Goal: Task Accomplishment & Management: Use online tool/utility

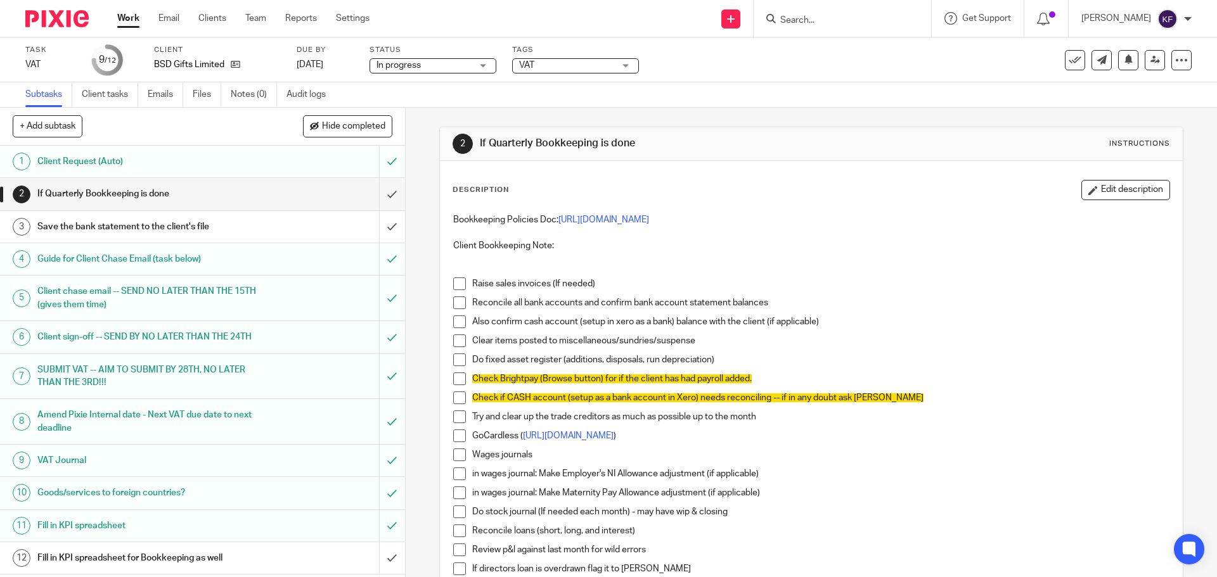
scroll to position [190, 0]
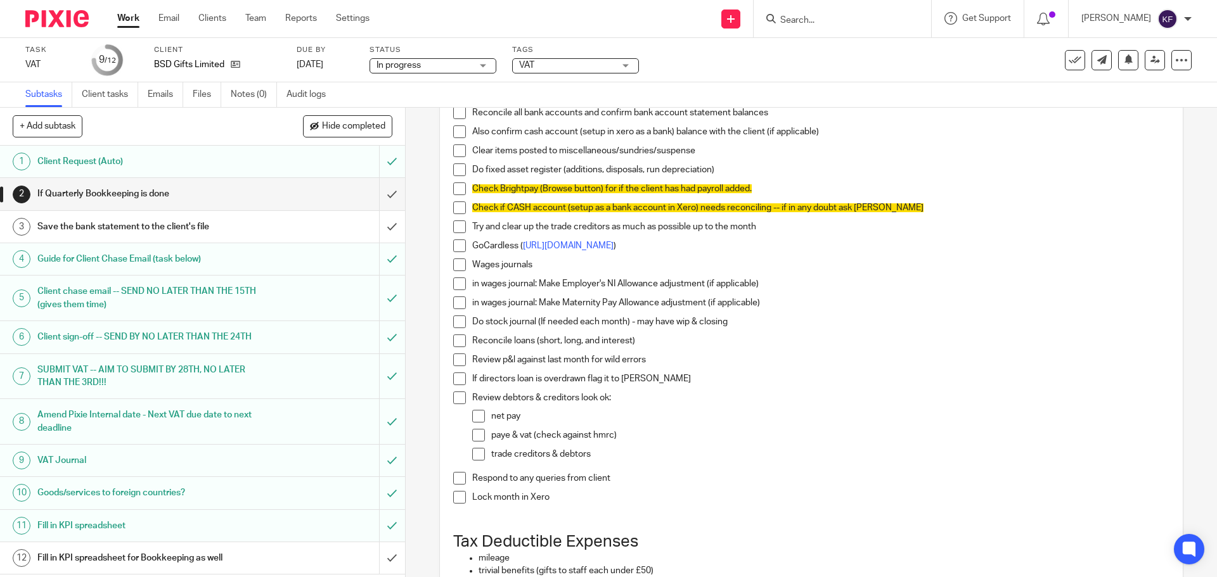
click at [129, 19] on link "Work" at bounding box center [128, 18] width 22 height 13
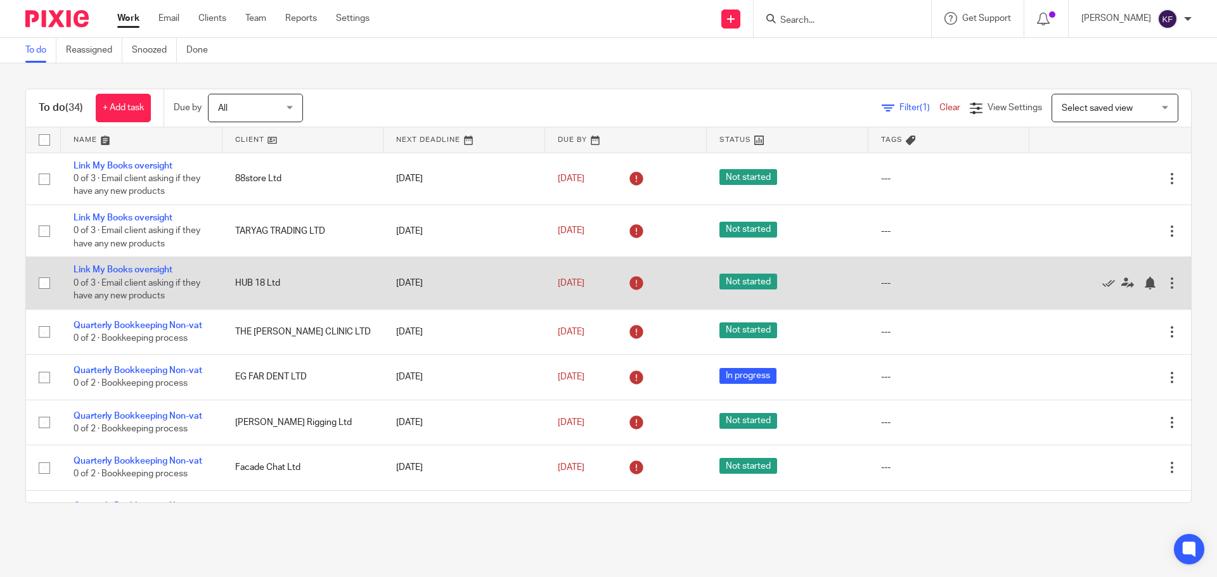
scroll to position [63, 0]
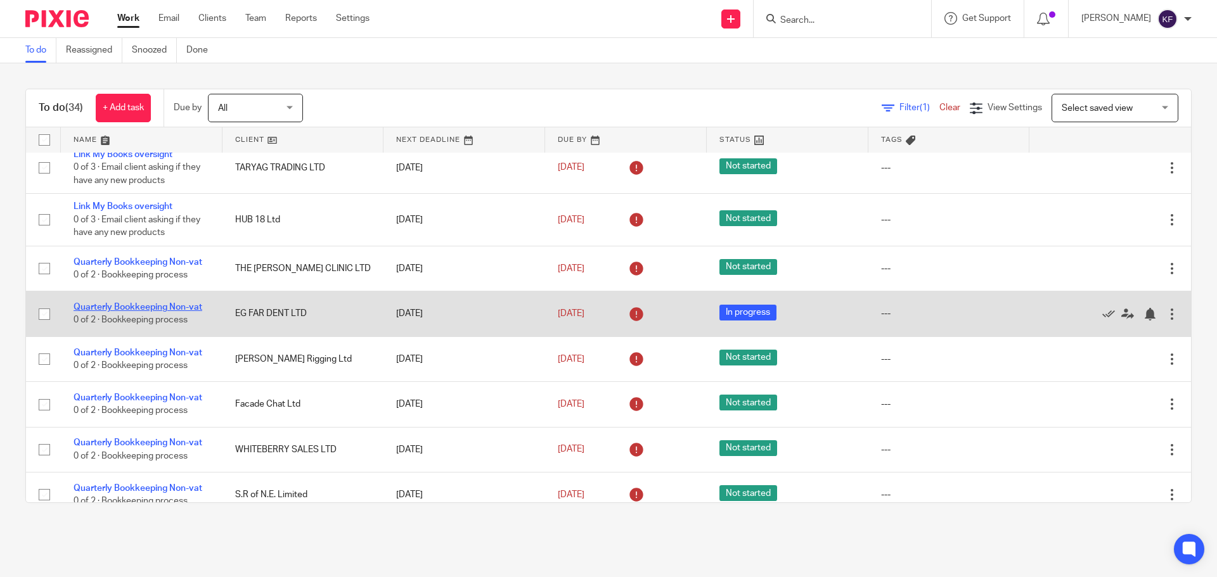
click at [148, 309] on link "Quarterly Bookkeeping Non-vat" at bounding box center [138, 307] width 129 height 9
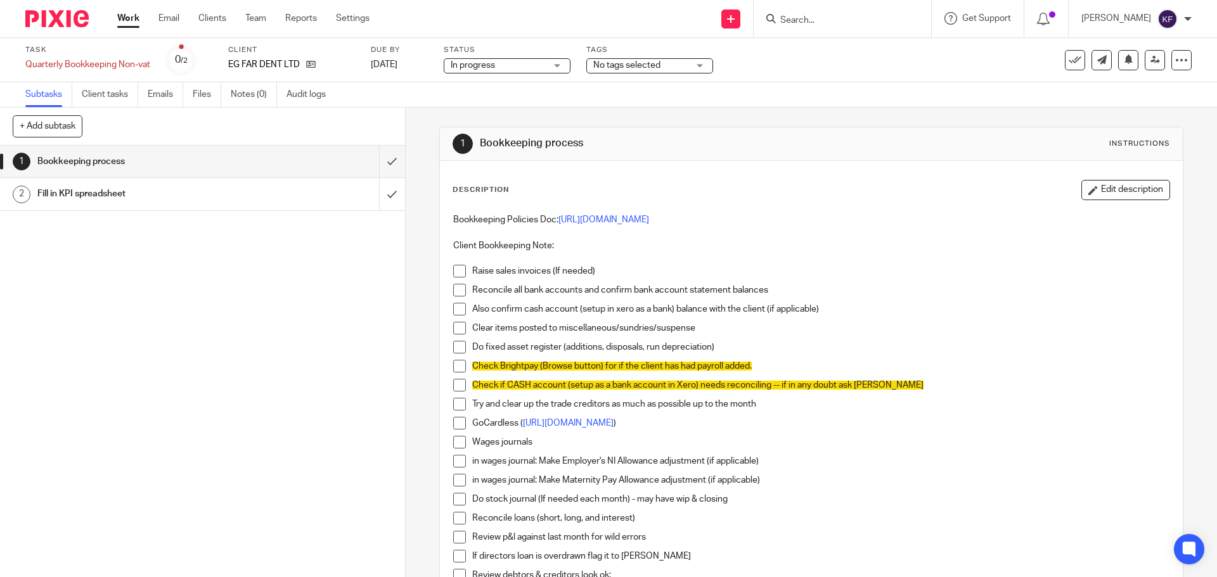
click at [458, 440] on span at bounding box center [459, 442] width 13 height 13
click at [456, 467] on span at bounding box center [459, 461] width 13 height 13
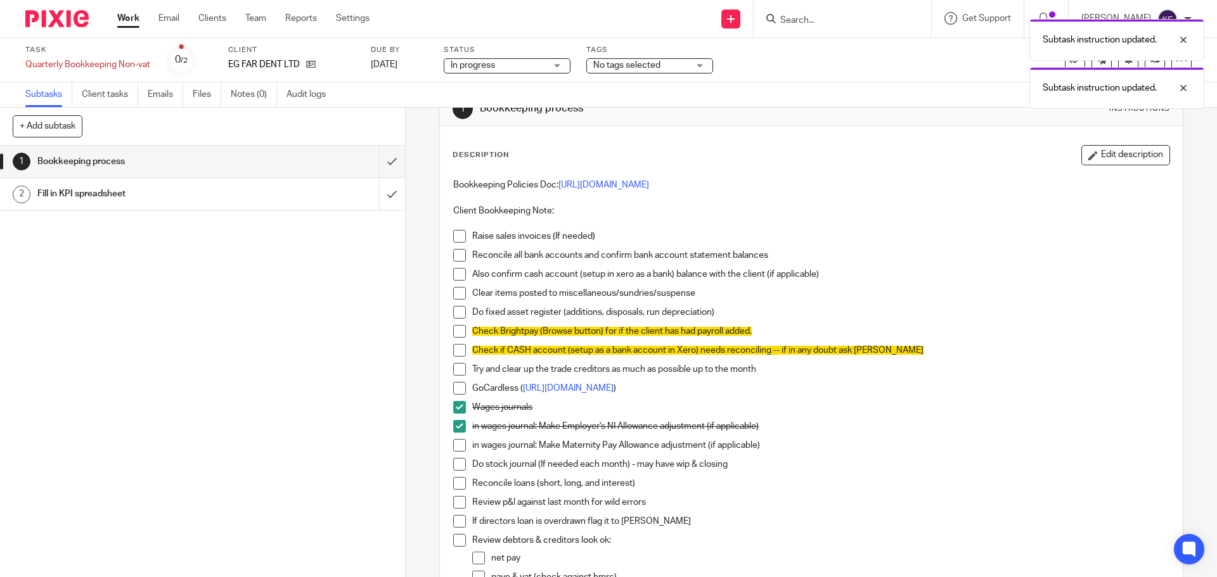
scroll to position [63, 0]
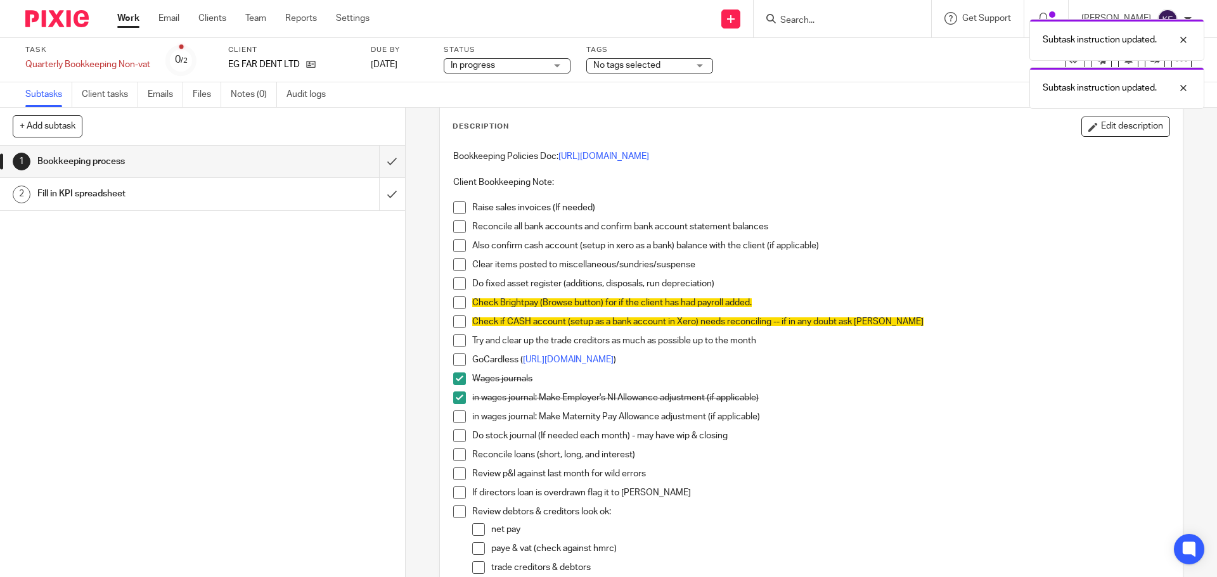
click at [456, 421] on span at bounding box center [459, 417] width 13 height 13
click at [456, 434] on span at bounding box center [459, 436] width 13 height 13
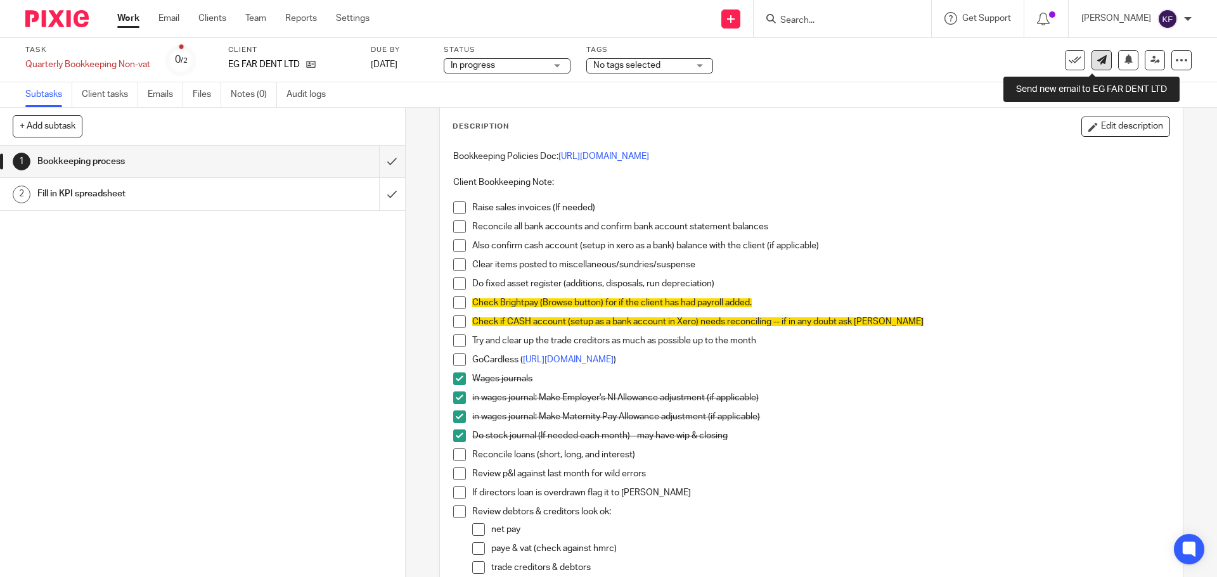
click at [1097, 61] on icon at bounding box center [1102, 60] width 10 height 10
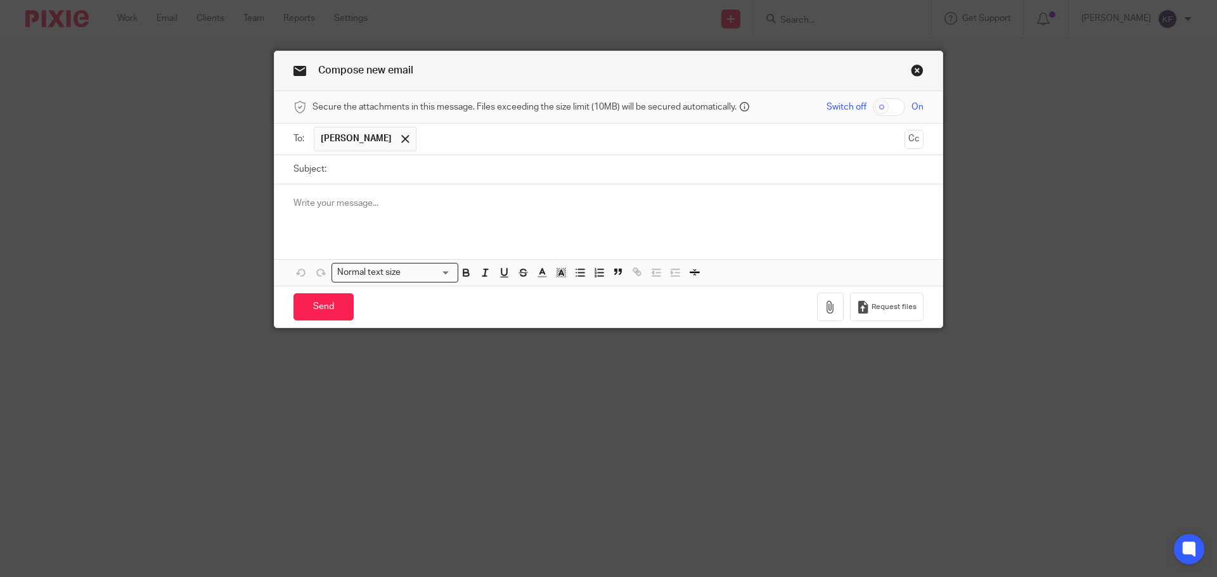
click at [355, 169] on input "Subject:" at bounding box center [628, 169] width 591 height 29
type input "Quicklase"
click at [357, 211] on div at bounding box center [608, 208] width 668 height 49
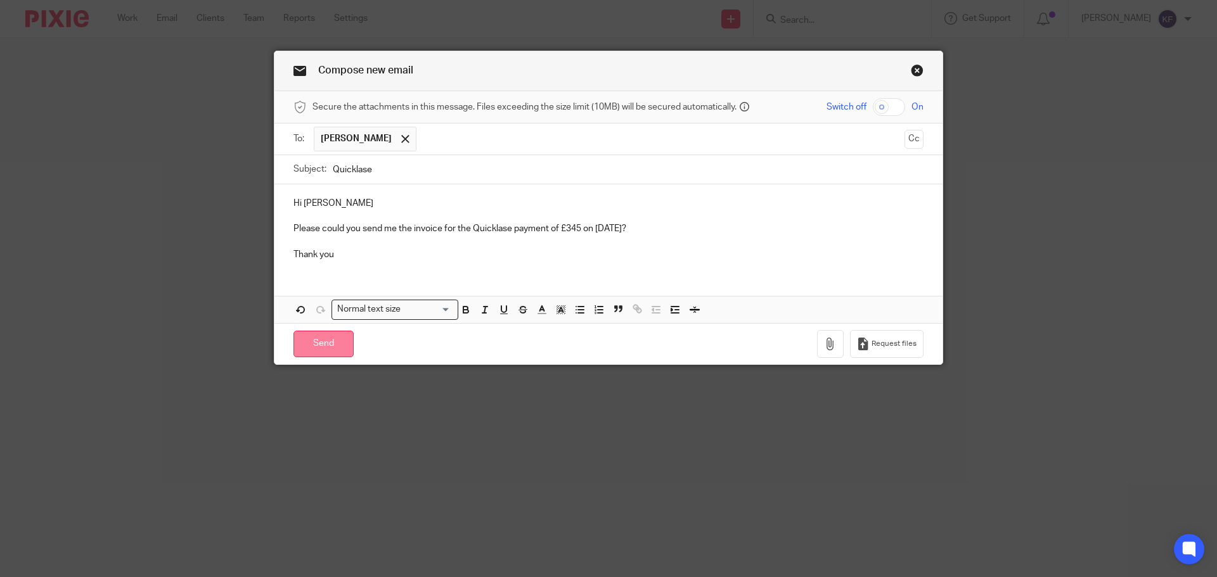
click at [328, 350] on input "Send" at bounding box center [323, 344] width 60 height 27
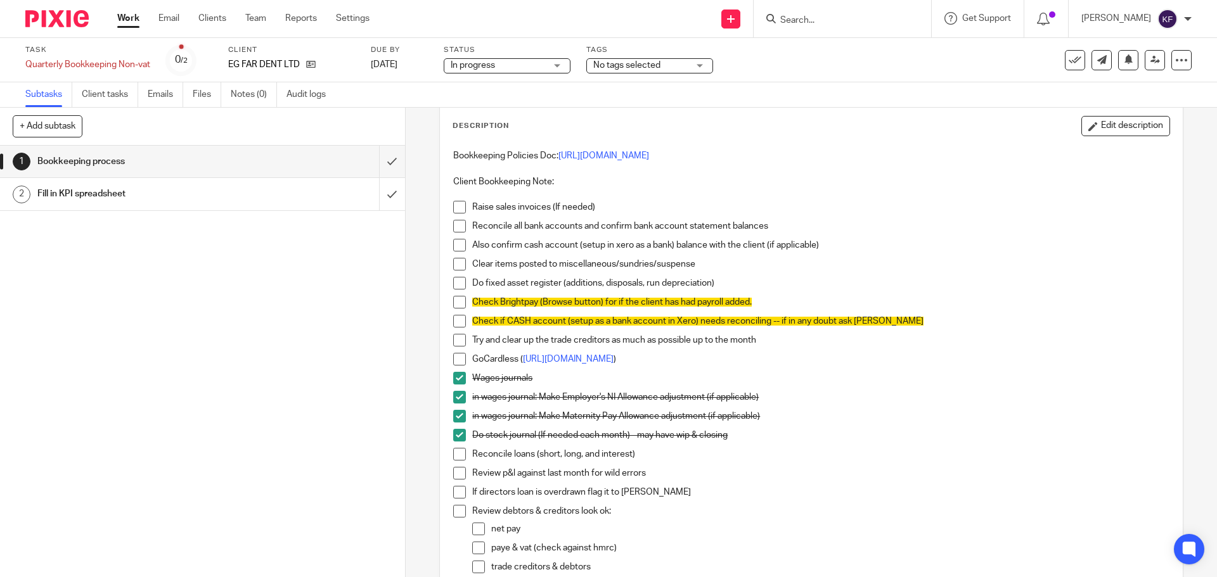
scroll to position [63, 0]
drag, startPoint x: 454, startPoint y: 286, endPoint x: 487, endPoint y: 288, distance: 32.4
click at [454, 286] on span at bounding box center [459, 284] width 13 height 13
drag, startPoint x: 355, startPoint y: 22, endPoint x: 444, endPoint y: 14, distance: 89.0
click at [444, 14] on div "Send new email Create task Add client Request signature Get Support Contact Sup…" at bounding box center [802, 18] width 828 height 37
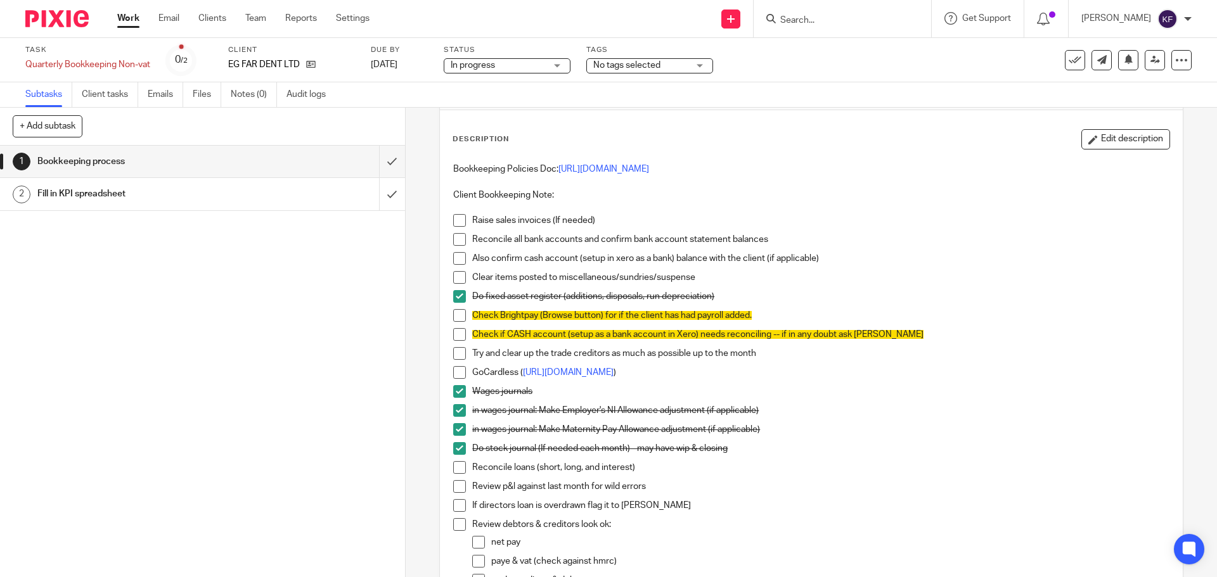
scroll to position [37, 0]
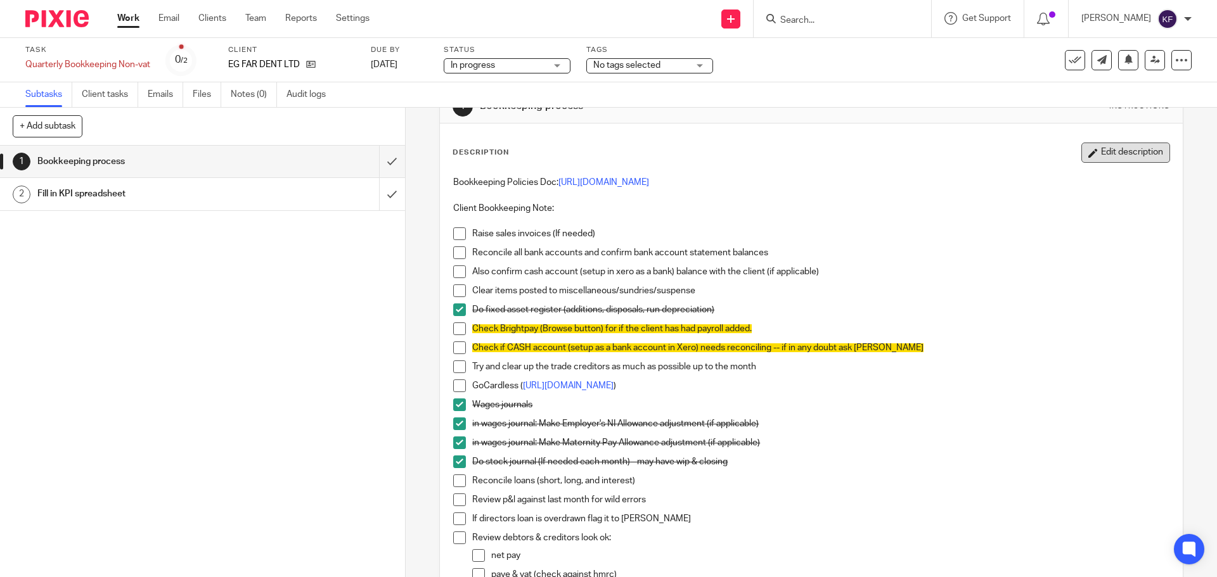
click at [1113, 158] on button "Edit description" at bounding box center [1125, 153] width 89 height 20
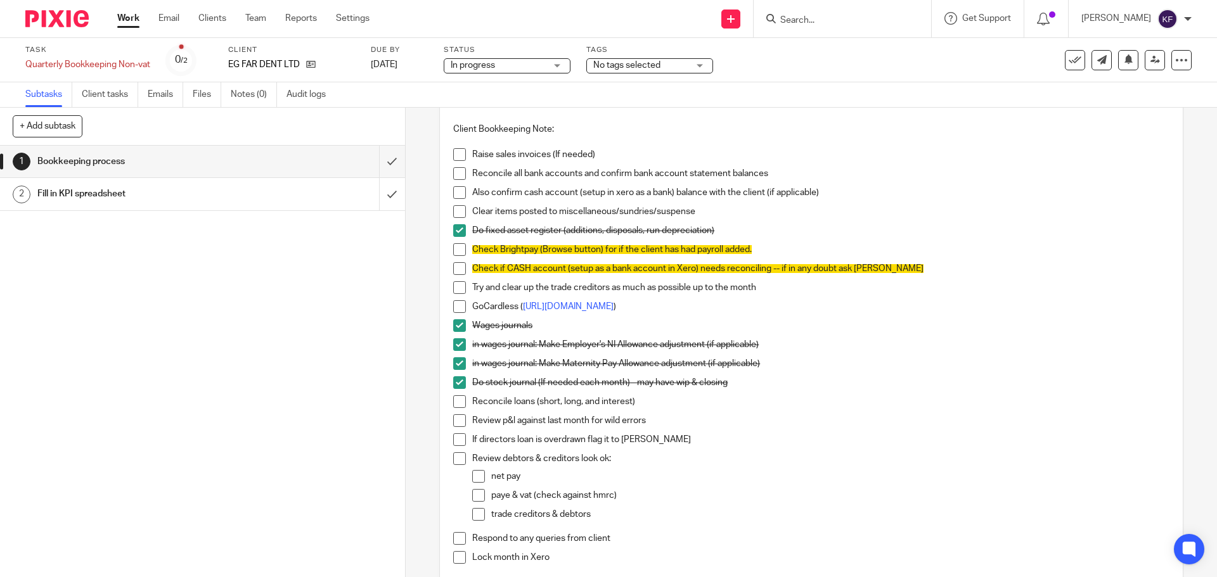
scroll to position [127, 0]
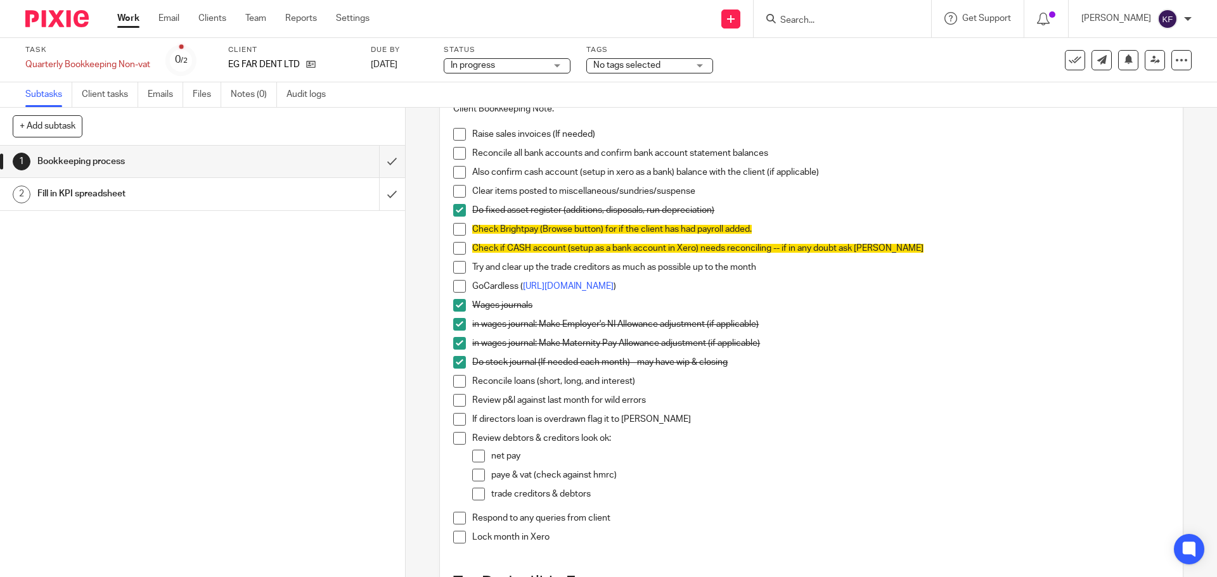
click at [779, 240] on div "Check Brightpay (Browse button) for if the client has had payroll added." at bounding box center [820, 232] width 696 height 19
drag, startPoint x: 762, startPoint y: 233, endPoint x: 467, endPoint y: 235, distance: 295.3
click at [467, 235] on li "Check Brightpay (Browse button) for if the client has had payroll added." at bounding box center [810, 232] width 715 height 19
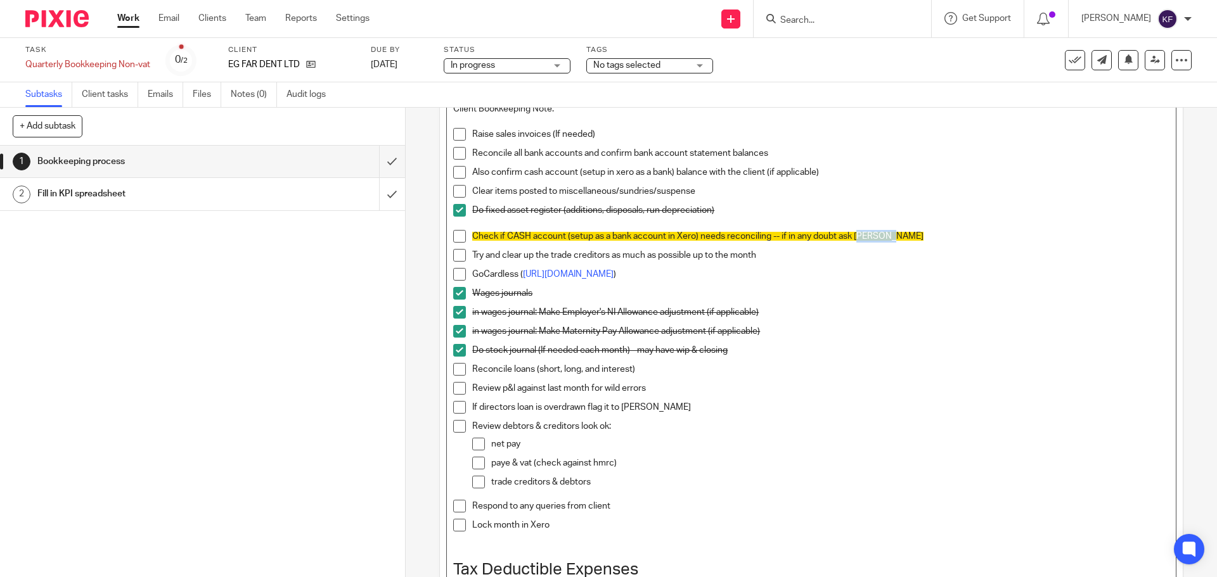
drag, startPoint x: 891, startPoint y: 236, endPoint x: 855, endPoint y: 238, distance: 36.2
click at [855, 238] on p "Check if CASH account (setup as a bank account in Xero) needs reconciling -- if…" at bounding box center [820, 236] width 696 height 13
click at [945, 238] on p "Check if CASH account (setup as a bank account in Xero) needs reconciling -- if…" at bounding box center [820, 236] width 696 height 13
click at [506, 219] on p at bounding box center [820, 223] width 696 height 13
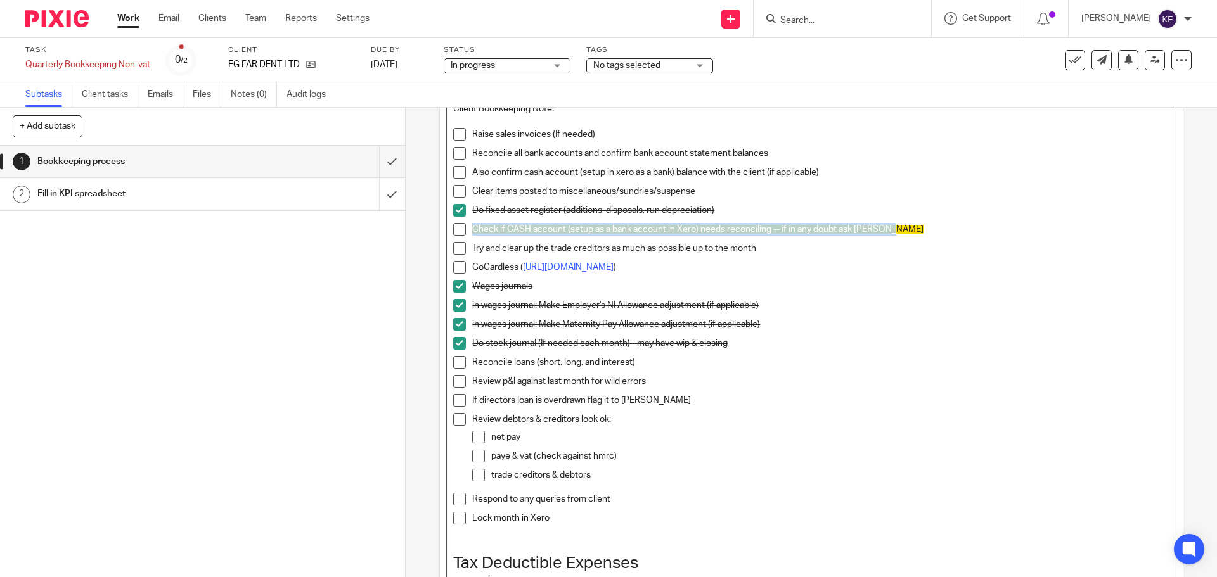
drag, startPoint x: 882, startPoint y: 227, endPoint x: 465, endPoint y: 240, distance: 417.1
click at [465, 240] on li "Check if CASH account (setup as a bank account in Xero) needs reconciling -- if…" at bounding box center [810, 232] width 715 height 19
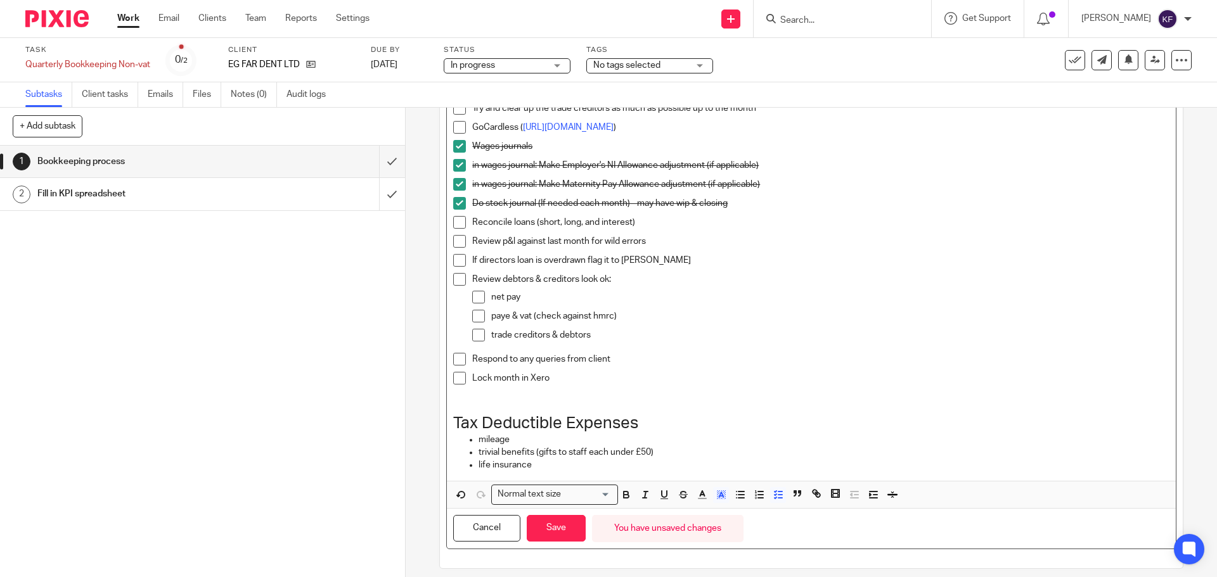
scroll to position [278, 0]
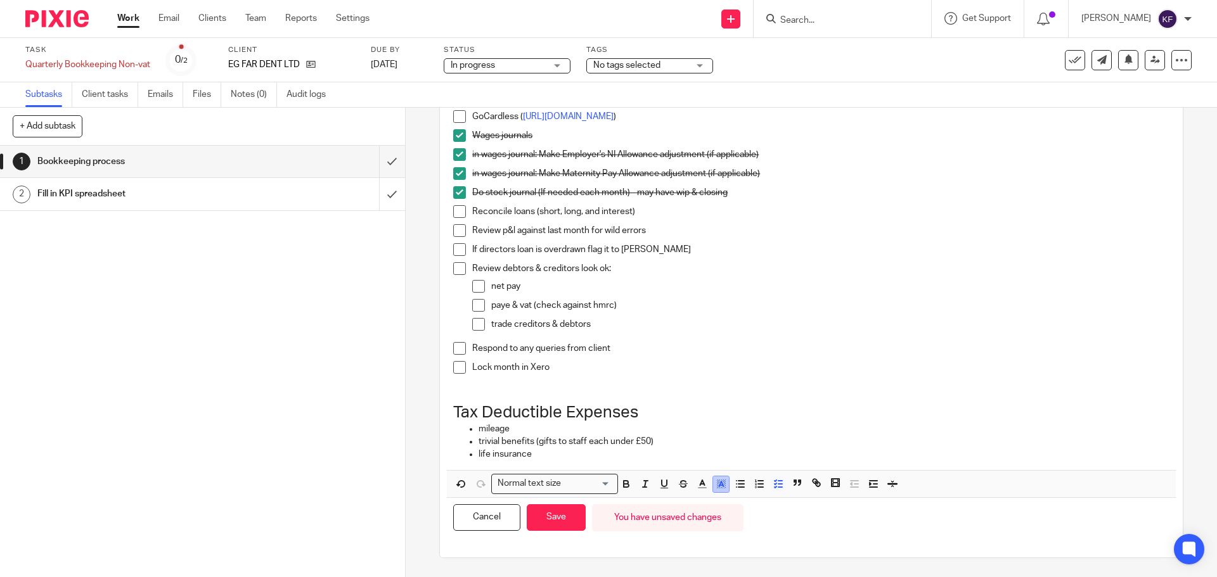
click at [719, 482] on polyline "button" at bounding box center [721, 484] width 4 height 5
click at [693, 500] on li "color:#FFFFFF" at bounding box center [693, 501] width 10 height 10
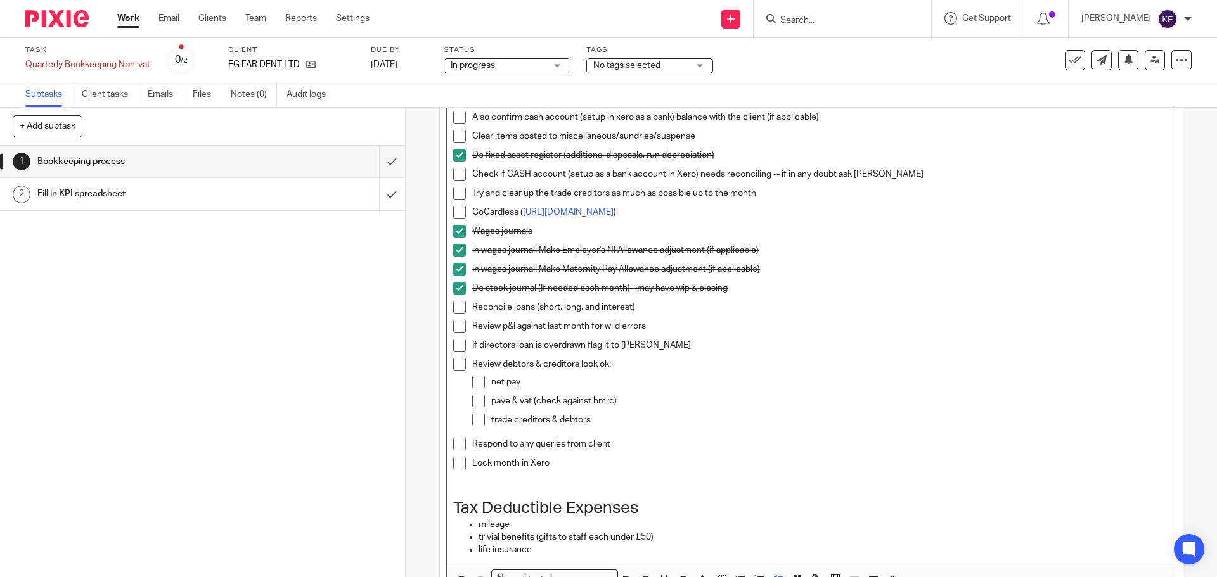
scroll to position [24, 0]
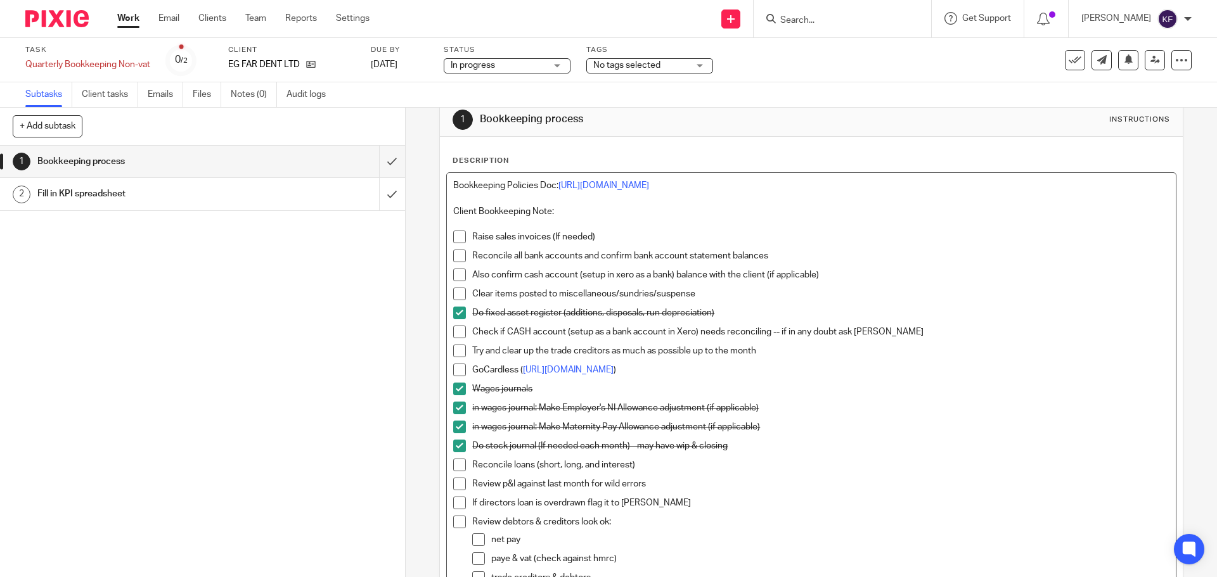
click at [864, 398] on div "Wages journals" at bounding box center [820, 392] width 696 height 19
drag, startPoint x: 819, startPoint y: 272, endPoint x: 468, endPoint y: 283, distance: 350.6
click at [472, 283] on div "Also confirm cash account (setup in xero as a bank) balance with the client (if…" at bounding box center [820, 278] width 696 height 19
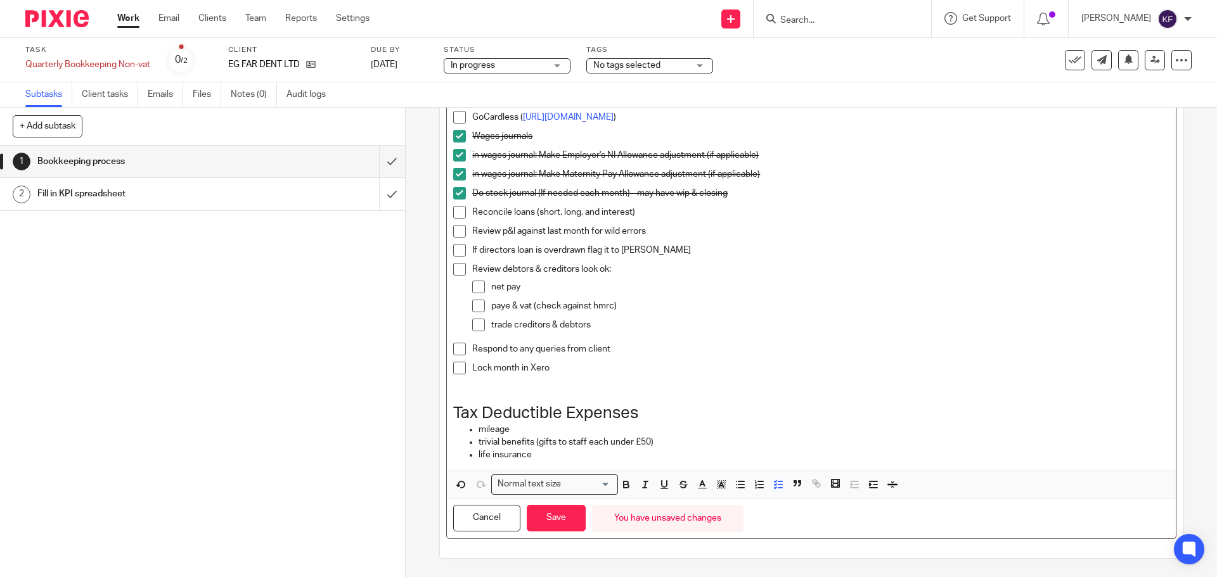
scroll to position [259, 0]
click at [559, 520] on button "Save" at bounding box center [556, 517] width 59 height 27
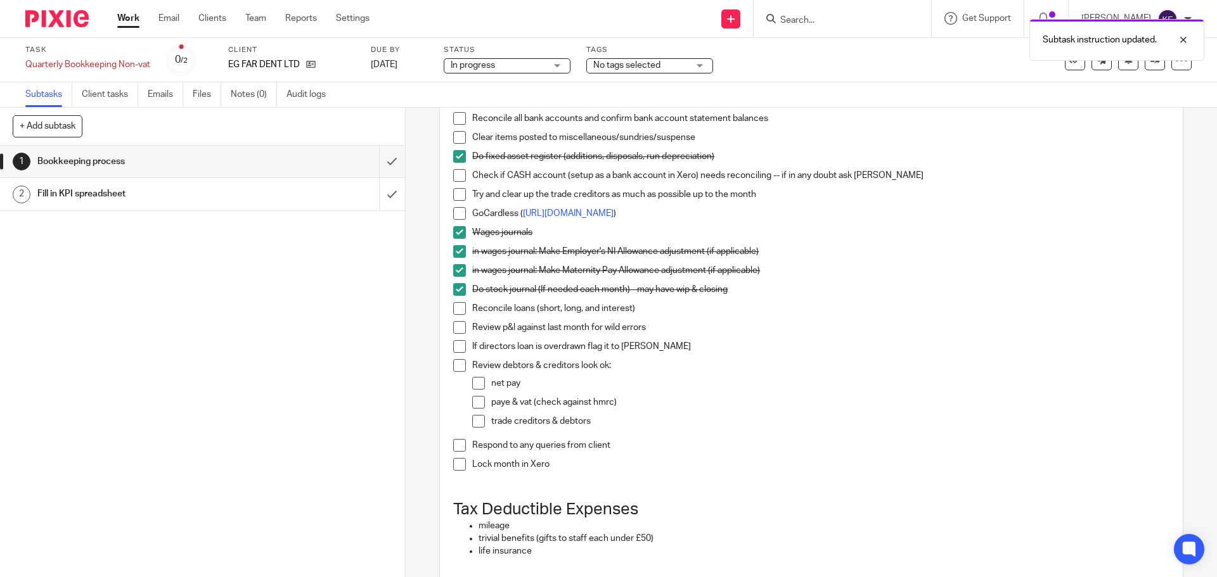
scroll to position [15, 0]
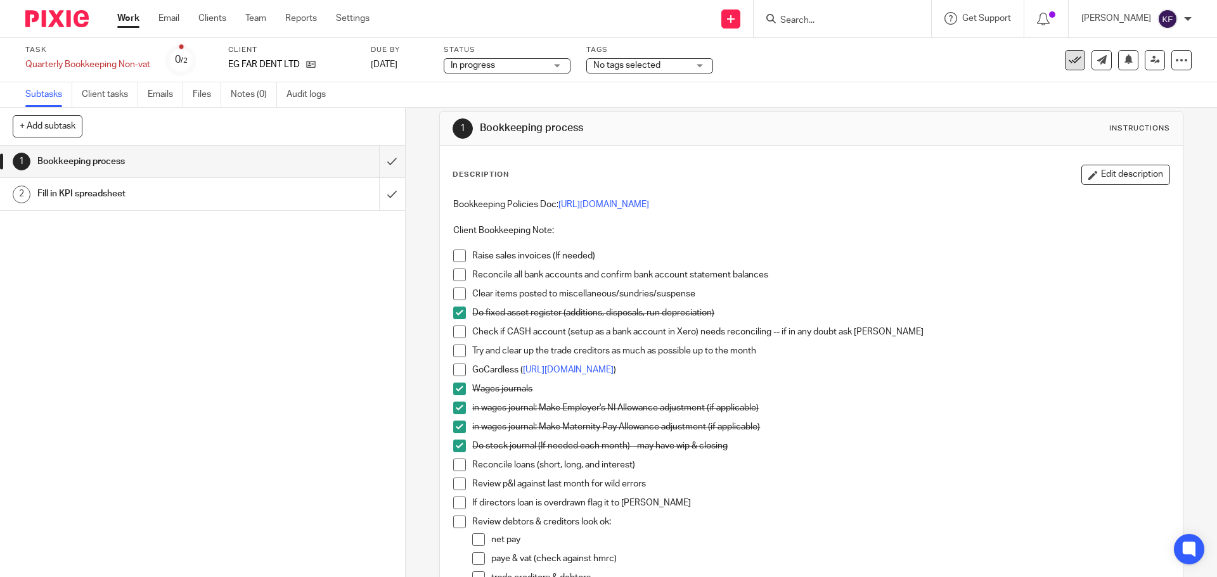
click at [1073, 64] on button at bounding box center [1075, 60] width 20 height 20
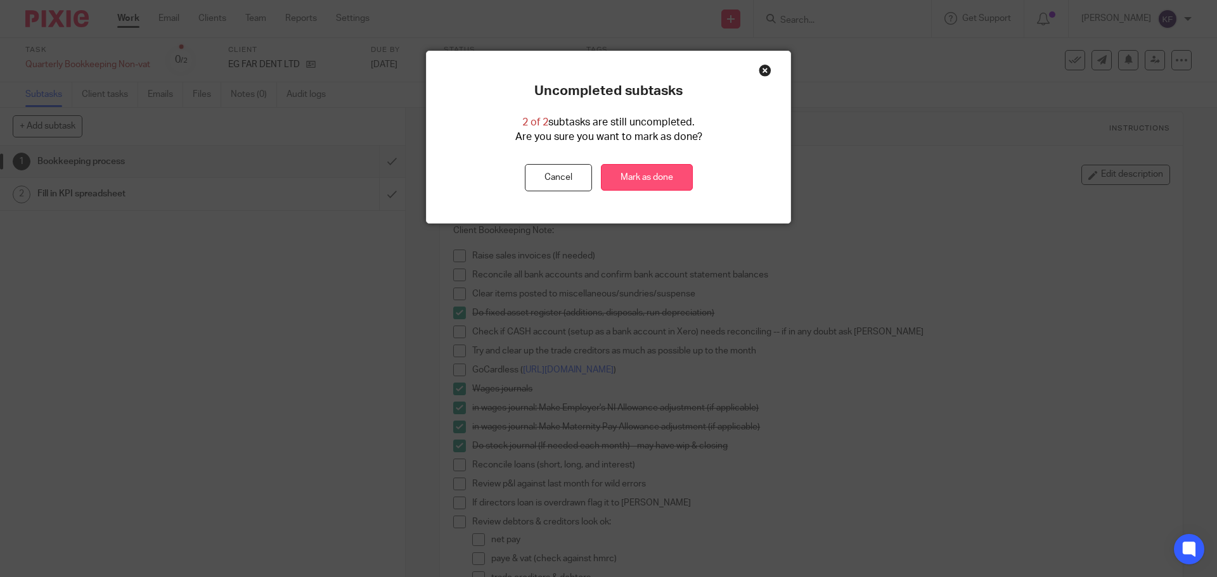
click at [645, 171] on link "Mark as done" at bounding box center [647, 177] width 92 height 27
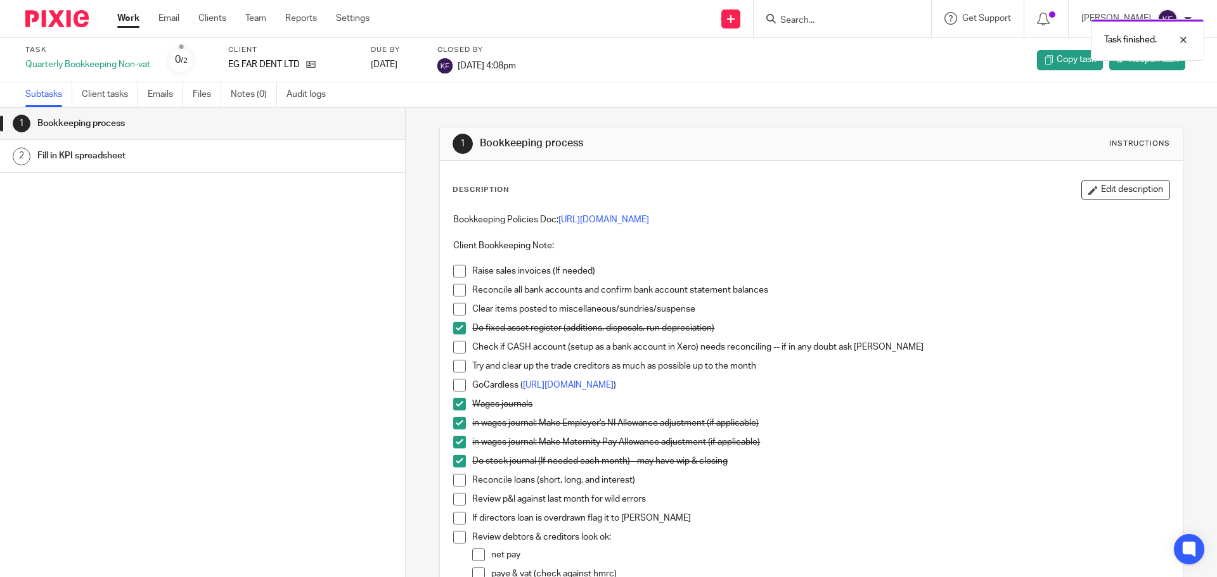
click at [132, 17] on link "Work" at bounding box center [128, 18] width 22 height 13
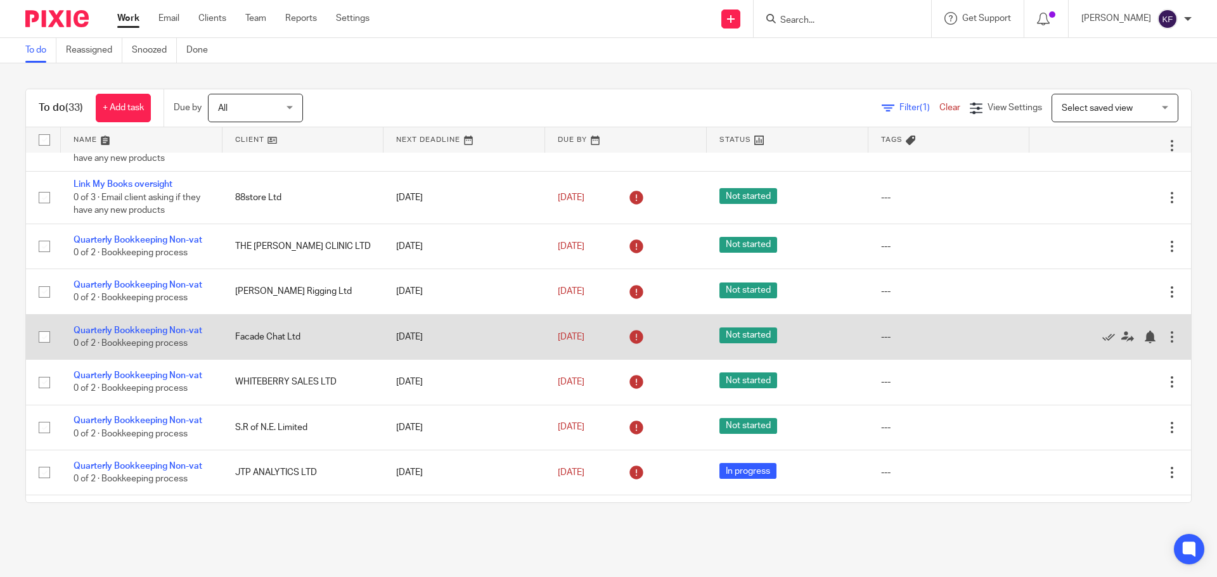
scroll to position [63, 0]
